Goal: Find specific page/section: Find specific page/section

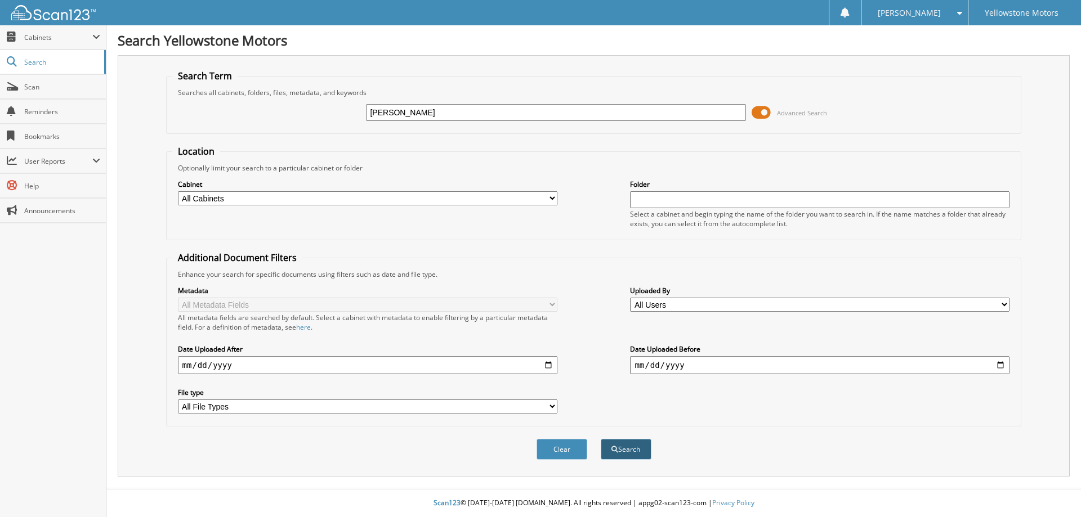
type input "[PERSON_NAME]"
click at [625, 450] on button "Search" at bounding box center [626, 449] width 51 height 21
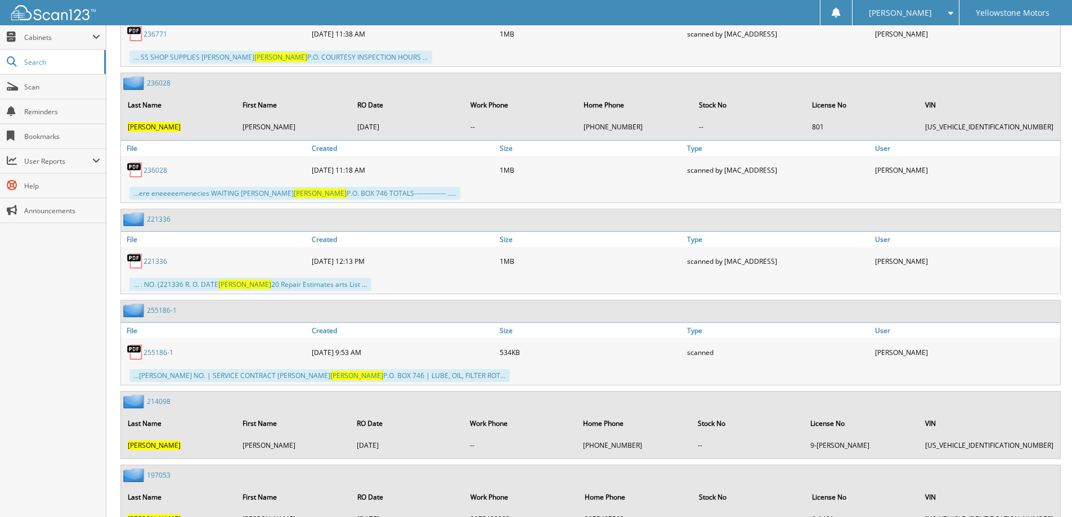
scroll to position [4543, 0]
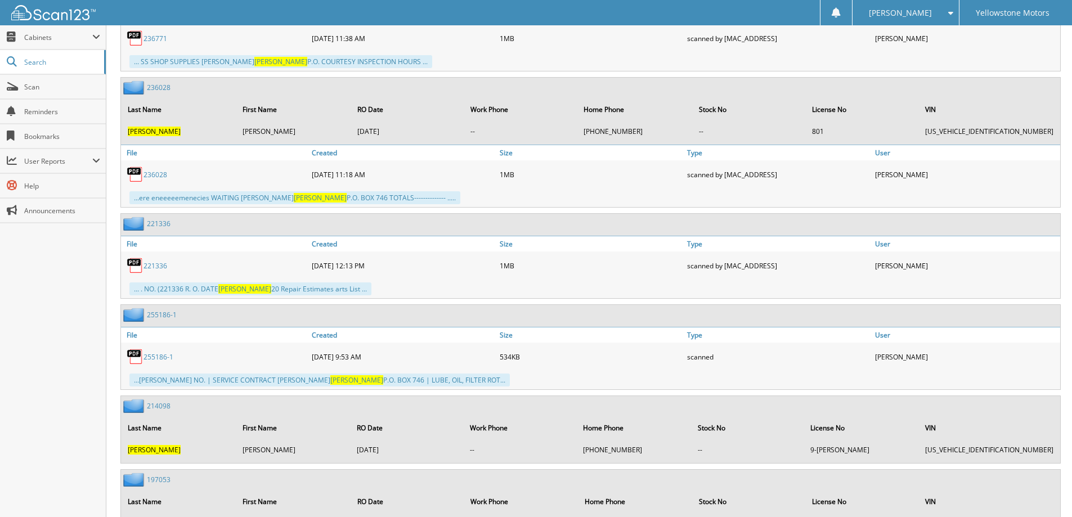
click at [154, 352] on link "255186-1" at bounding box center [159, 357] width 30 height 10
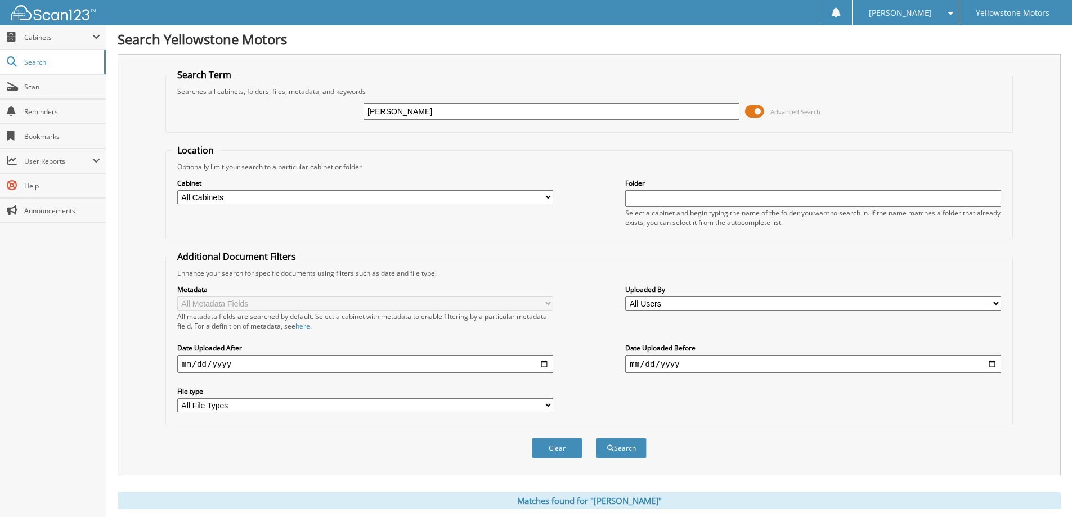
scroll to position [0, 0]
click at [503, 118] on input "HOLZER" at bounding box center [552, 112] width 376 height 17
type input "H"
type input "[PERSON_NAME]"
click at [614, 456] on button "Search" at bounding box center [621, 449] width 51 height 21
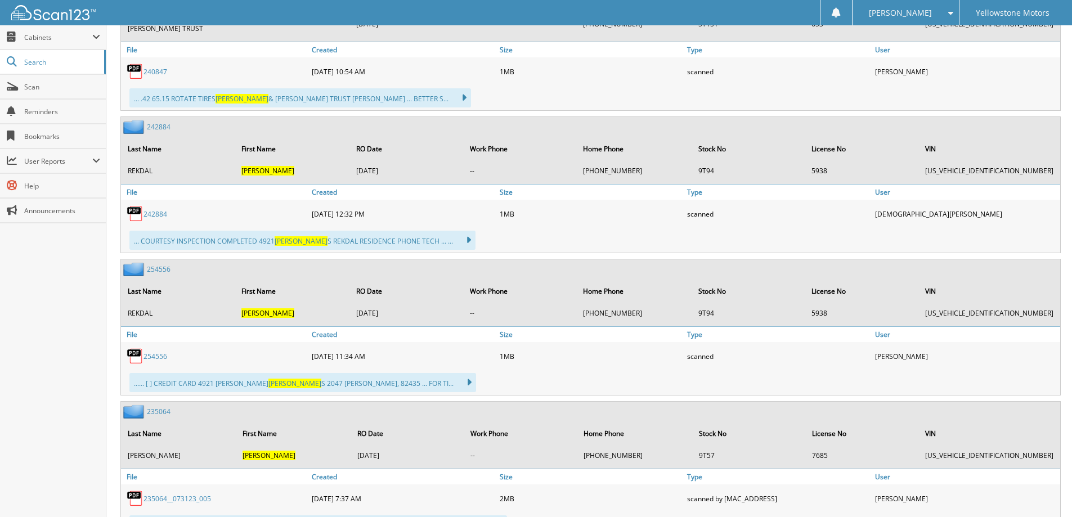
scroll to position [2083, 0]
click at [150, 353] on link "254556" at bounding box center [156, 356] width 24 height 10
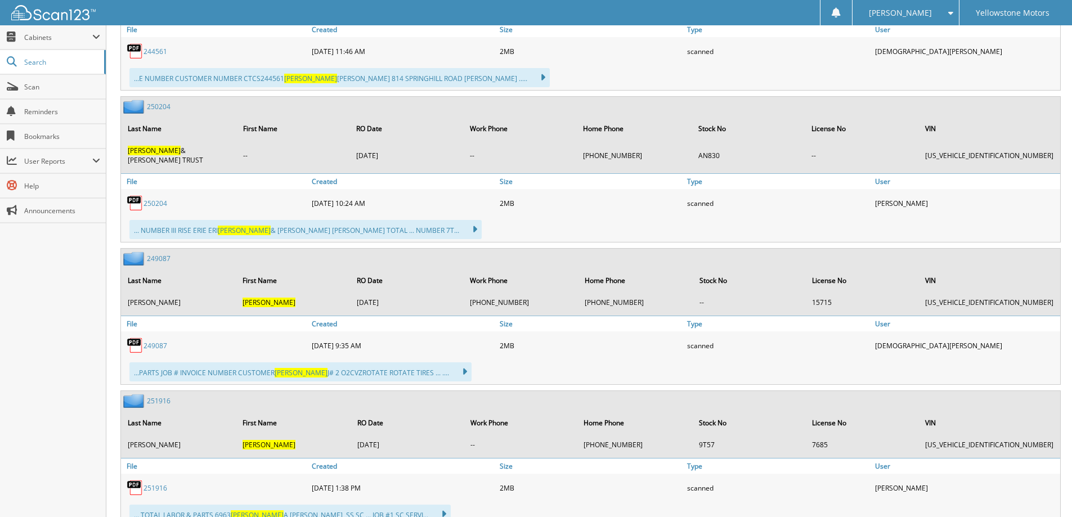
scroll to position [1069, 0]
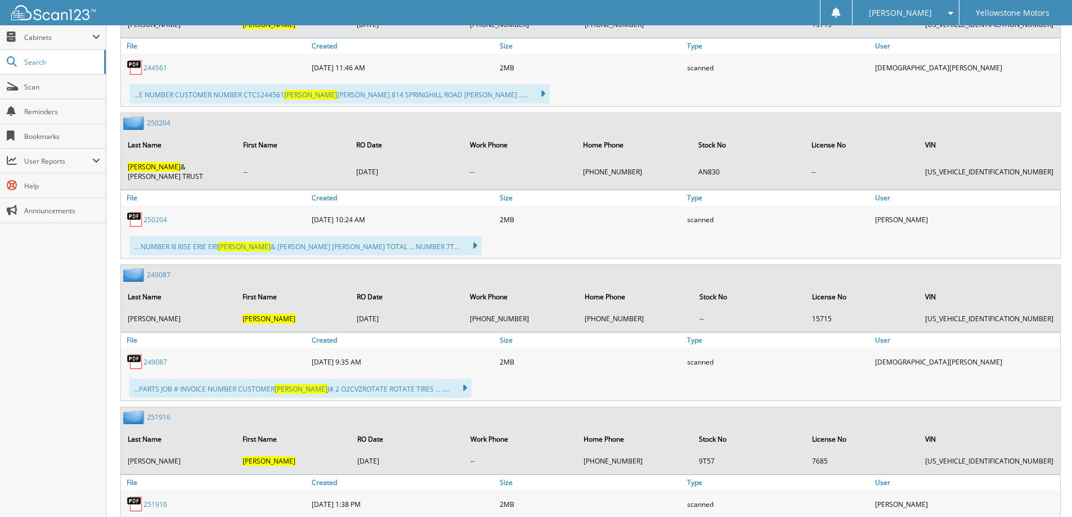
click at [155, 220] on link "250204" at bounding box center [156, 220] width 24 height 10
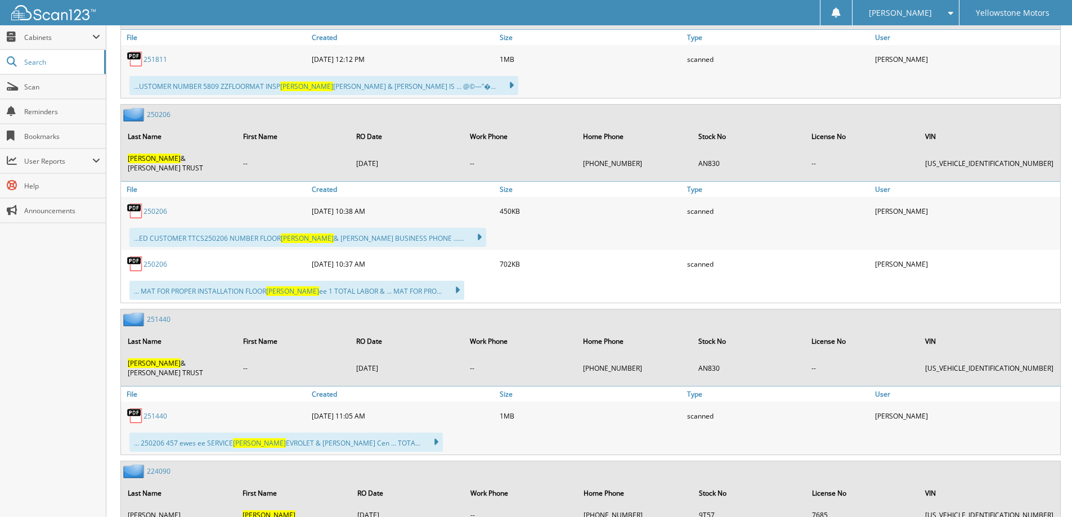
scroll to position [3433, 0]
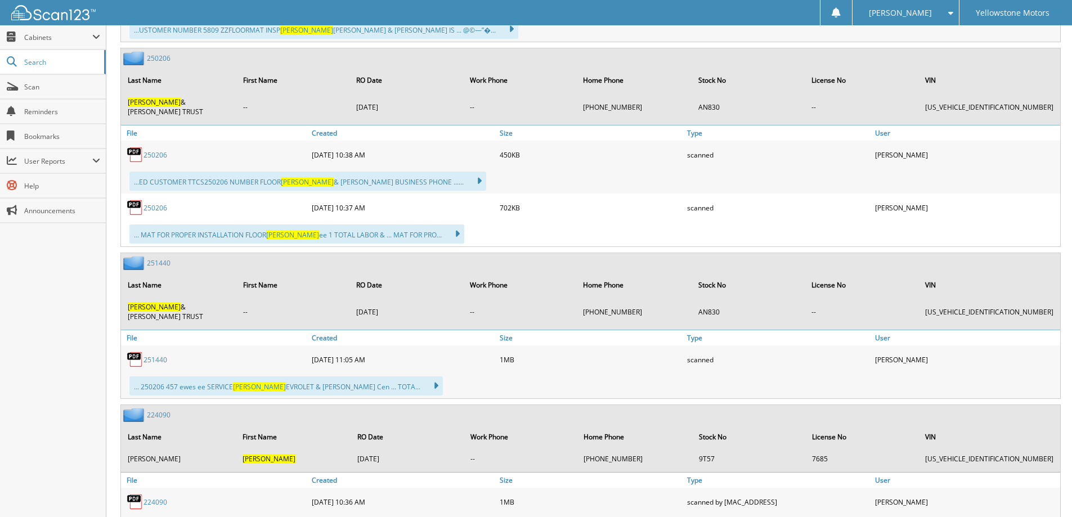
click at [145, 360] on link "251440" at bounding box center [156, 360] width 24 height 10
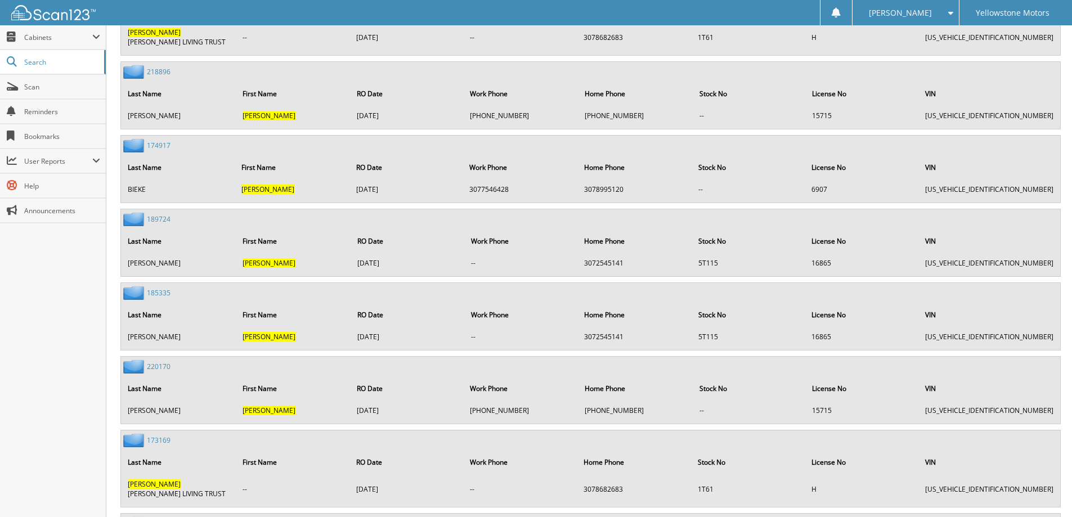
scroll to position [9794, 0]
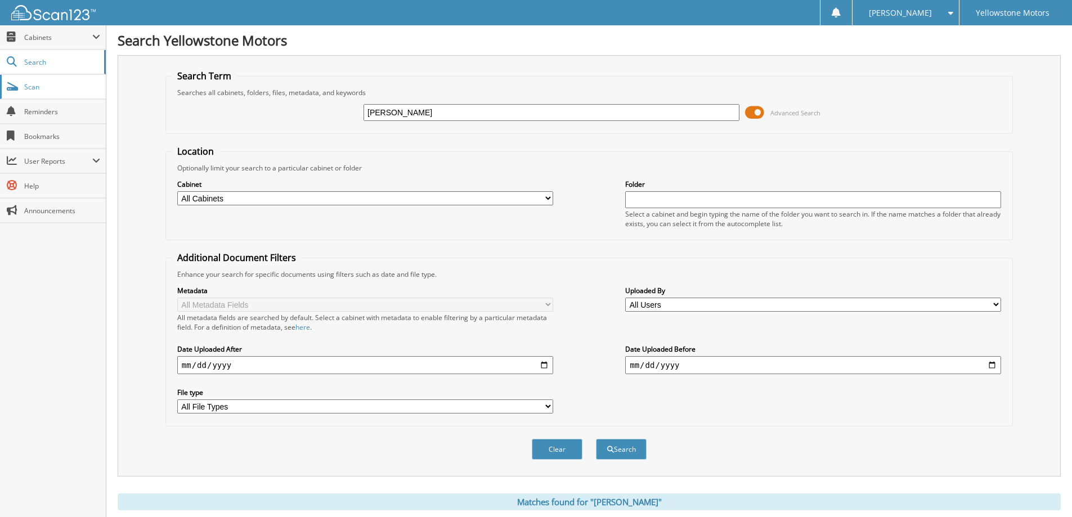
click at [40, 91] on span "Scan" at bounding box center [62, 87] width 76 height 10
